Goal: Task Accomplishment & Management: Use online tool/utility

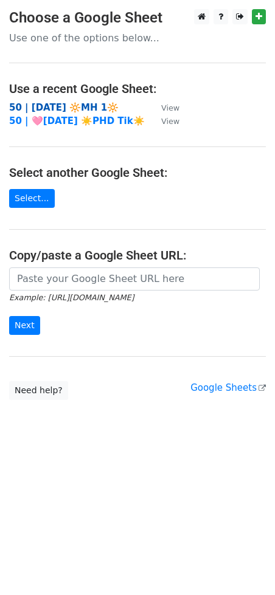
click at [92, 103] on strong "50 | SEP 1 2025 🔆MH 1🔆" at bounding box center [63, 107] width 109 height 11
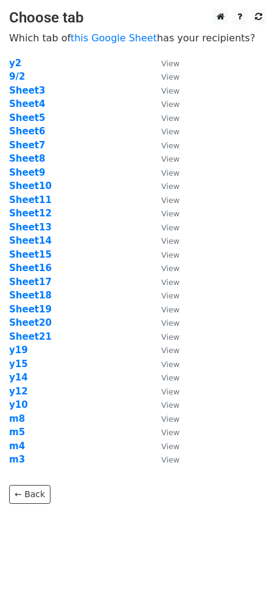
click at [56, 103] on td "Sheet4" at bounding box center [79, 104] width 140 height 14
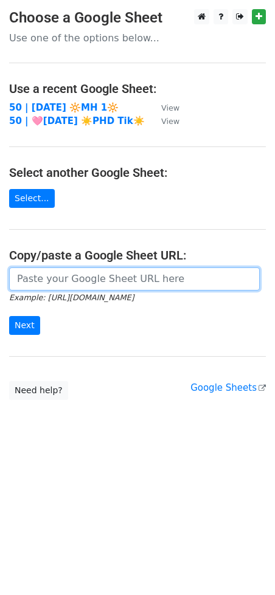
click at [76, 277] on input "url" at bounding box center [134, 278] width 250 height 23
paste input "[URL][DOMAIN_NAME]"
type input "https://docs.google.com/spreadsheets/d/1uoIN7yTcfx3uPx-eOqt_tcKI8lGjFHjGMjjFMfD…"
click at [9, 316] on input "Next" at bounding box center [24, 325] width 31 height 19
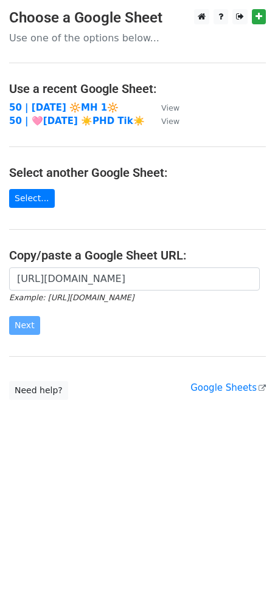
scroll to position [0, 0]
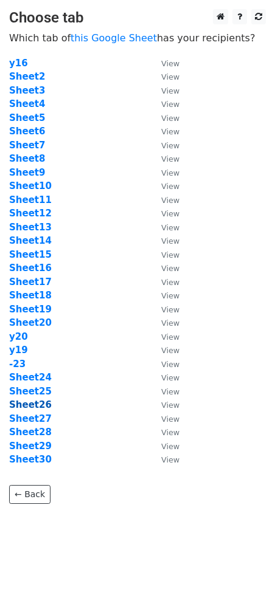
click at [29, 404] on strong "Sheet26" at bounding box center [30, 404] width 43 height 11
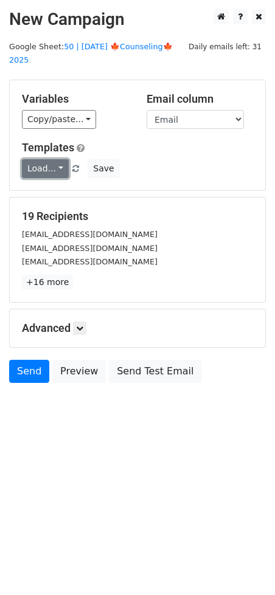
click at [45, 159] on link "Load..." at bounding box center [45, 168] width 47 height 19
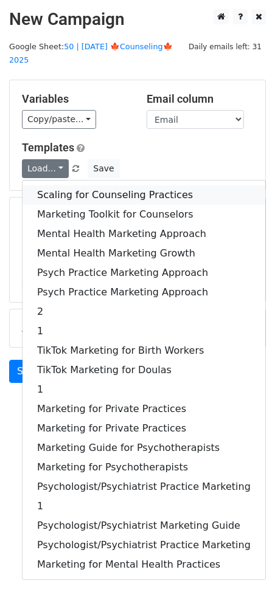
click at [58, 185] on link "Scaling for Counseling Practices" at bounding box center [143, 194] width 242 height 19
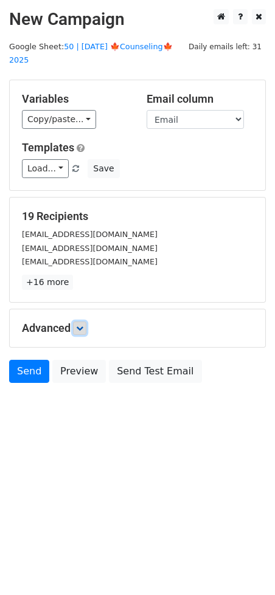
click at [81, 324] on icon at bounding box center [79, 327] width 7 height 7
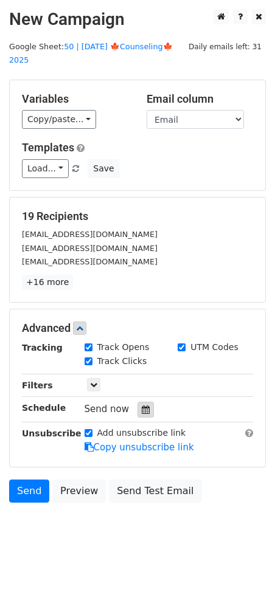
click at [142, 405] on icon at bounding box center [146, 409] width 8 height 9
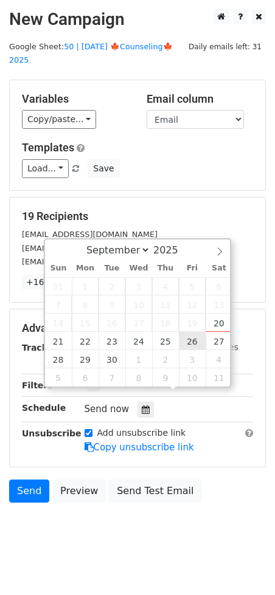
type input "2025-09-26 12:00"
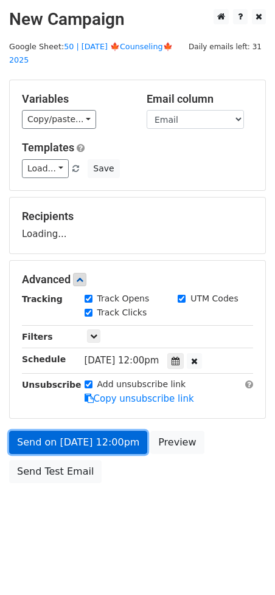
click at [103, 437] on link "Send on Sep 26 at 12:00pm" at bounding box center [78, 442] width 138 height 23
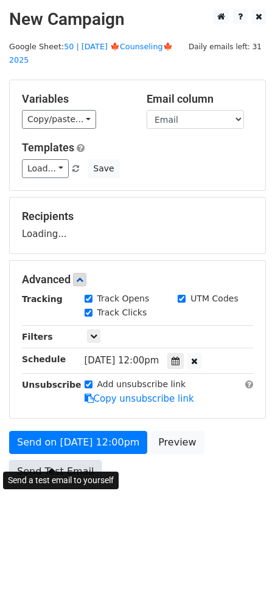
click at [16, 465] on link "Send Test Email" at bounding box center [55, 471] width 92 height 23
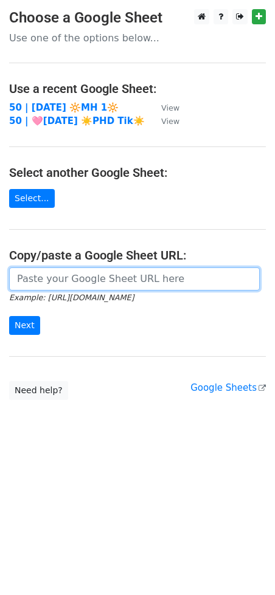
click at [67, 273] on input "url" at bounding box center [134, 278] width 250 height 23
paste input "[URL][DOMAIN_NAME]"
type input "[URL][DOMAIN_NAME]"
click at [9, 316] on input "Next" at bounding box center [24, 325] width 31 height 19
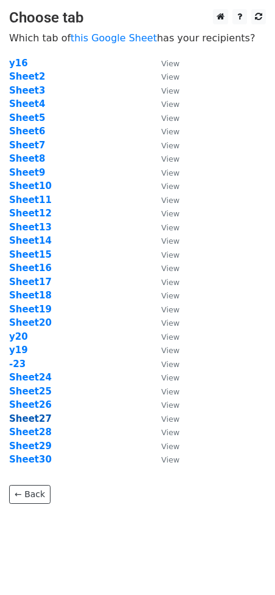
click at [22, 419] on strong "Sheet27" at bounding box center [30, 418] width 43 height 11
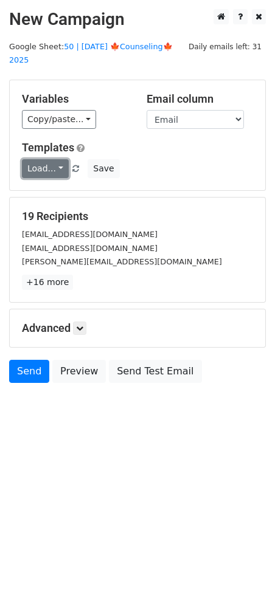
click at [52, 159] on link "Load..." at bounding box center [45, 168] width 47 height 19
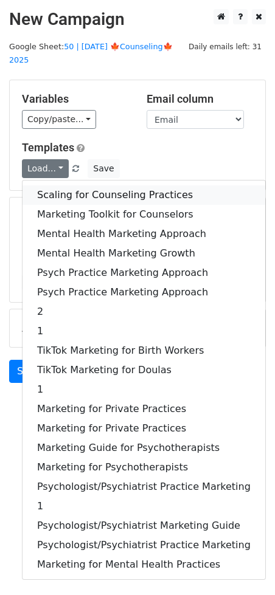
click at [56, 185] on link "Scaling for Counseling Practices" at bounding box center [143, 194] width 242 height 19
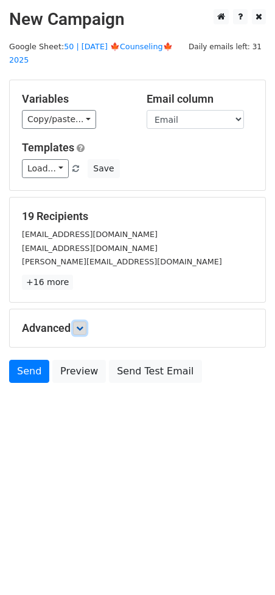
click at [80, 321] on link at bounding box center [79, 327] width 13 height 13
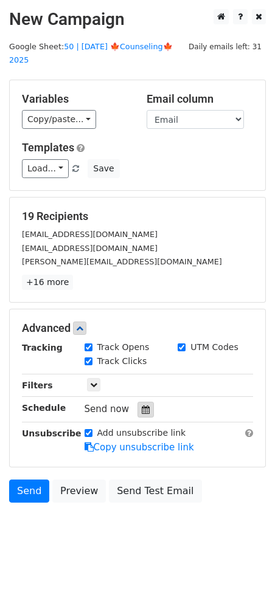
click at [145, 402] on div at bounding box center [145, 410] width 16 height 16
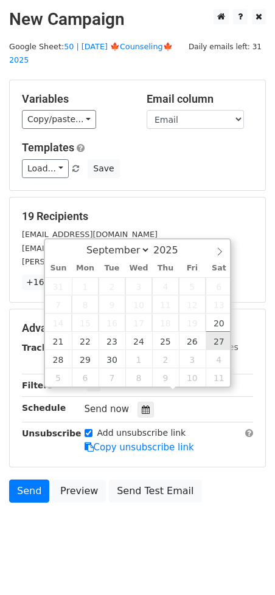
type input "2025-09-27 12:00"
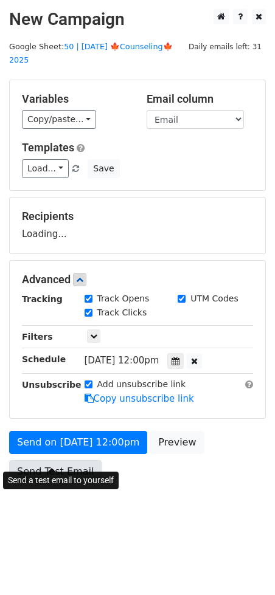
click at [70, 460] on link "Send Test Email" at bounding box center [55, 471] width 92 height 23
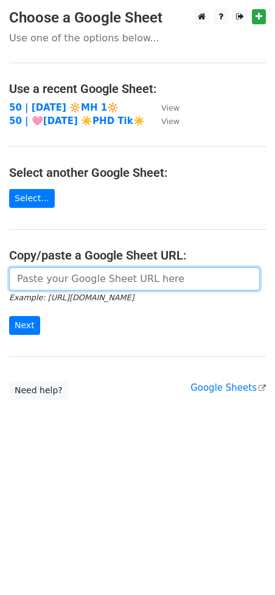
click at [96, 284] on input "url" at bounding box center [134, 278] width 250 height 23
paste input "[URL][DOMAIN_NAME]"
type input "https://docs.google.com/spreadsheets/d/1uoIN7yTcfx3uPx-eOqt_tcKI8lGjFHjGMjjFMfD…"
click at [9, 316] on input "Next" at bounding box center [24, 325] width 31 height 19
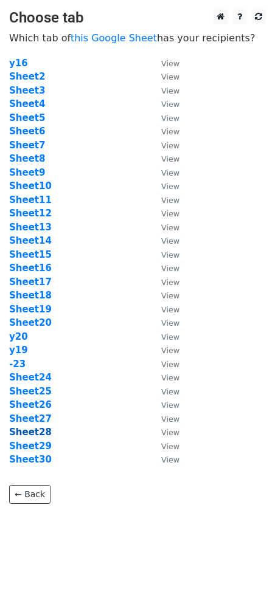
click at [22, 433] on strong "Sheet28" at bounding box center [30, 432] width 43 height 11
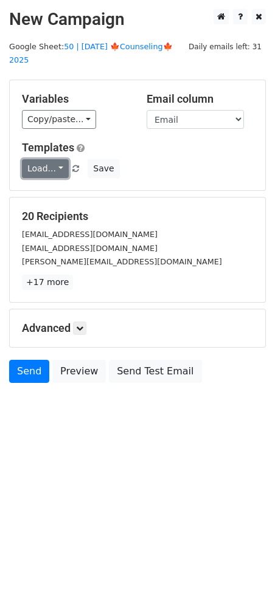
click at [42, 159] on link "Load..." at bounding box center [45, 168] width 47 height 19
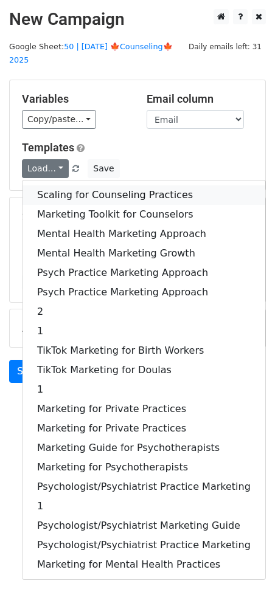
click at [65, 185] on link "Scaling for Counseling Practices" at bounding box center [143, 194] width 242 height 19
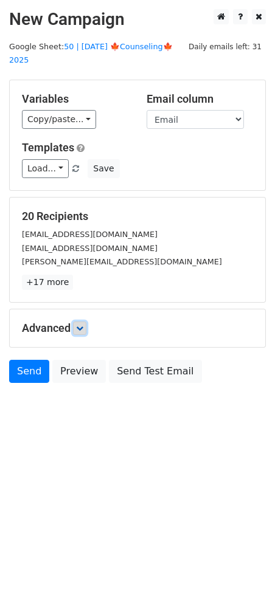
click at [86, 321] on link at bounding box center [79, 327] width 13 height 13
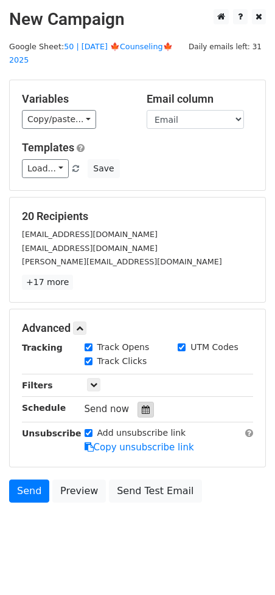
click at [143, 405] on icon at bounding box center [146, 409] width 8 height 9
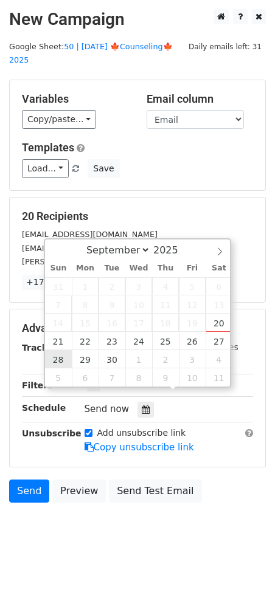
type input "2025-09-28 12:00"
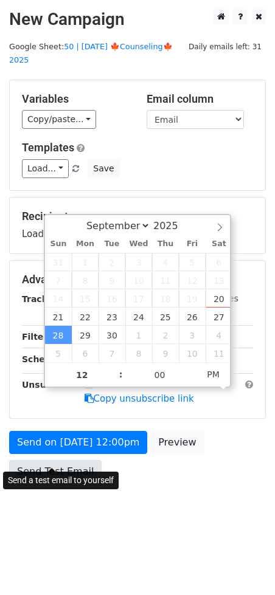
click at [51, 460] on link "Send Test Email" at bounding box center [55, 471] width 92 height 23
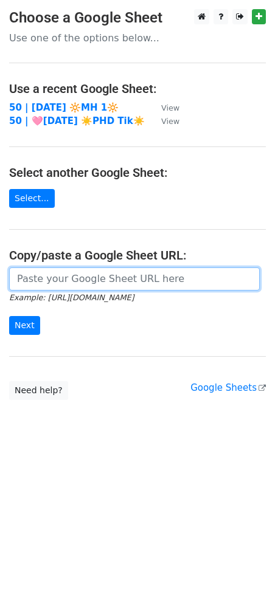
click at [103, 276] on input "url" at bounding box center [134, 278] width 250 height 23
paste input "[URL][DOMAIN_NAME]"
type input "[URL][DOMAIN_NAME]"
click at [9, 316] on input "Next" at bounding box center [24, 325] width 31 height 19
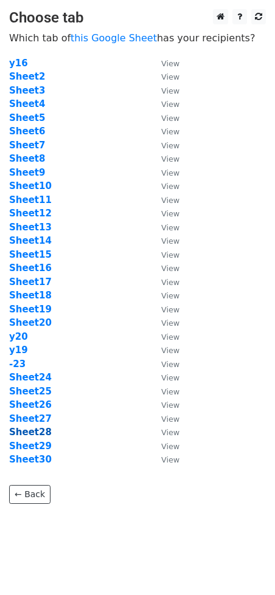
click at [35, 431] on strong "Sheet28" at bounding box center [30, 432] width 43 height 11
click at [36, 447] on strong "Sheet29" at bounding box center [30, 446] width 43 height 11
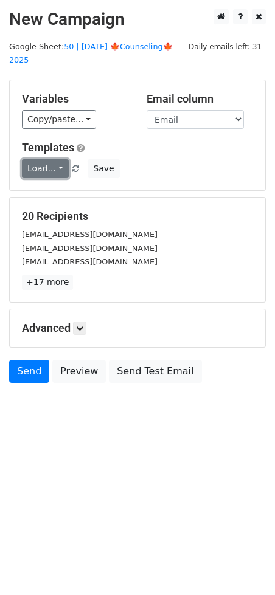
click at [40, 159] on link "Load..." at bounding box center [45, 168] width 47 height 19
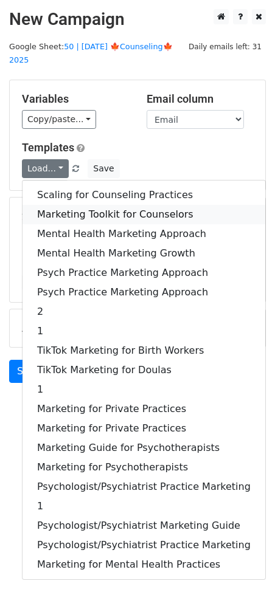
click at [88, 205] on link "Marketing Toolkit for Counselors" at bounding box center [143, 214] width 242 height 19
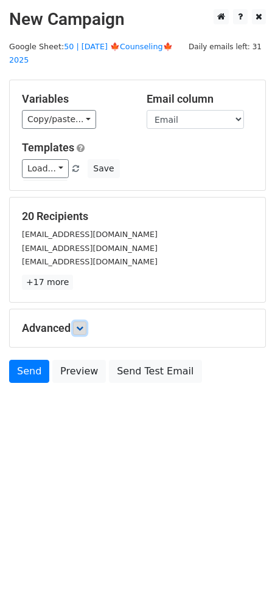
click at [82, 321] on link at bounding box center [79, 327] width 13 height 13
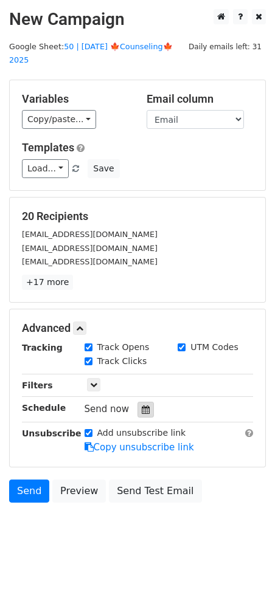
click at [145, 402] on div at bounding box center [145, 410] width 16 height 16
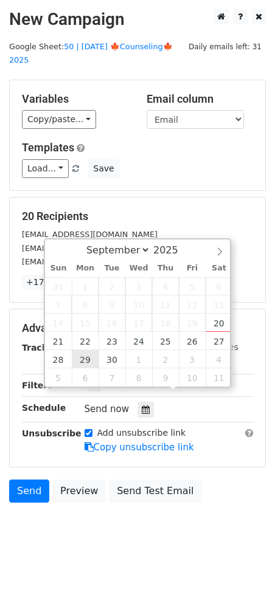
type input "[DATE] 12:00"
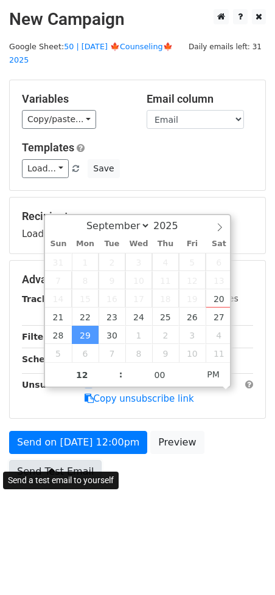
click at [70, 462] on link "Send Test Email" at bounding box center [55, 471] width 92 height 23
